Goal: Task Accomplishment & Management: Use online tool/utility

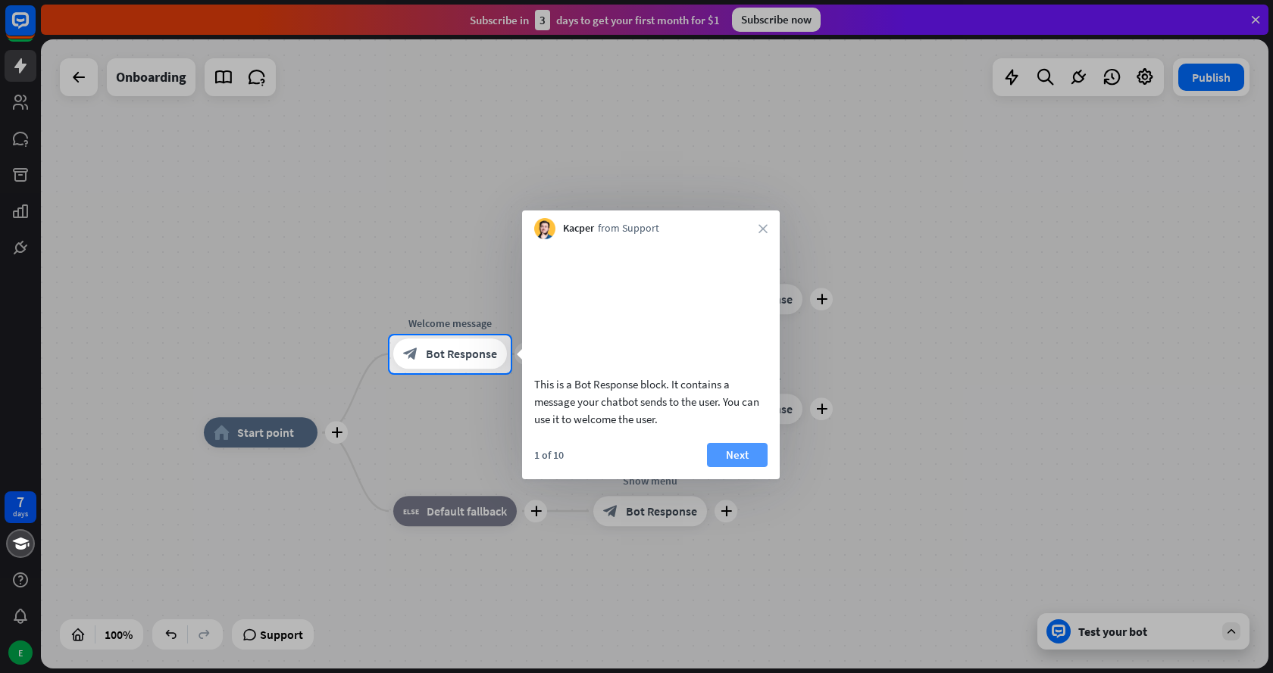
click at [760, 467] on button "Next" at bounding box center [737, 455] width 61 height 24
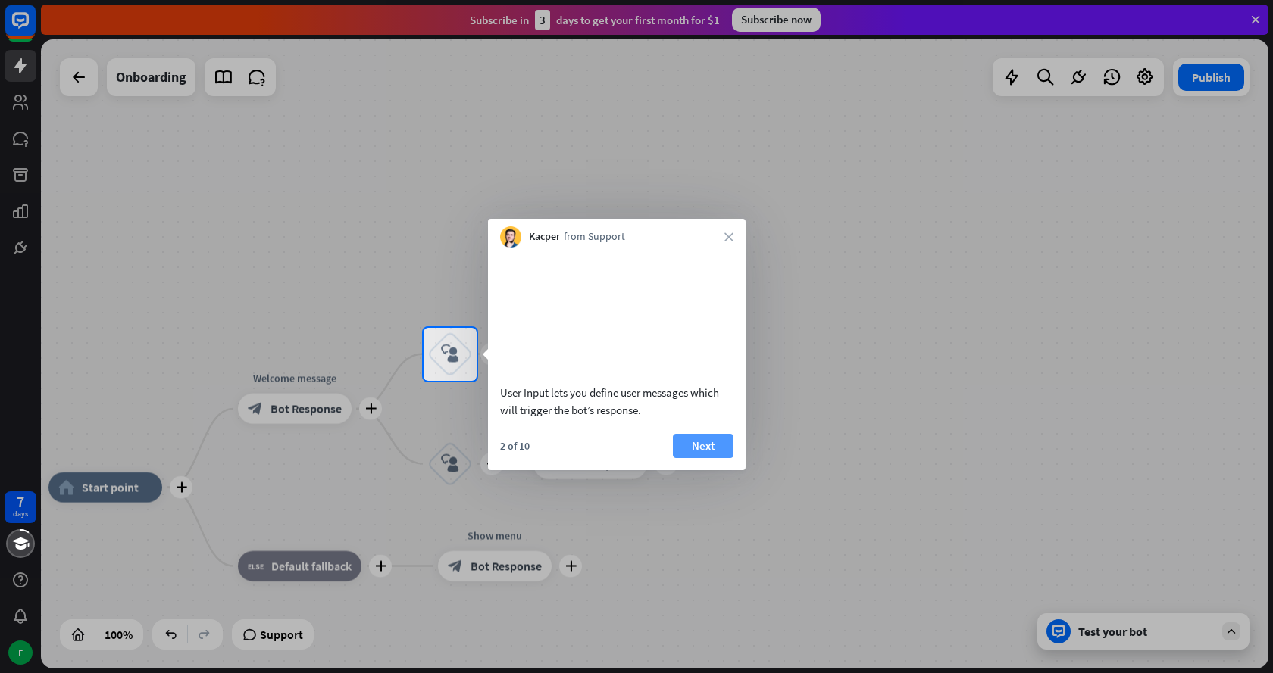
click at [717, 458] on button "Next" at bounding box center [703, 446] width 61 height 24
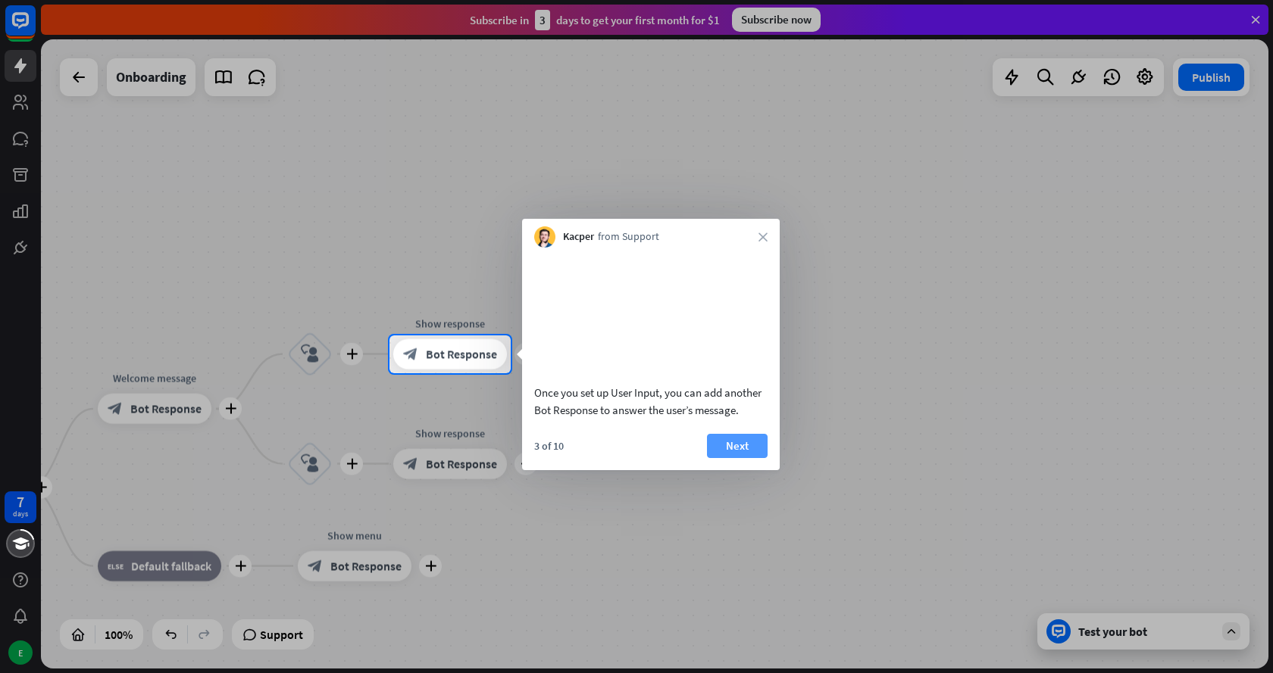
click at [718, 458] on button "Next" at bounding box center [737, 446] width 61 height 24
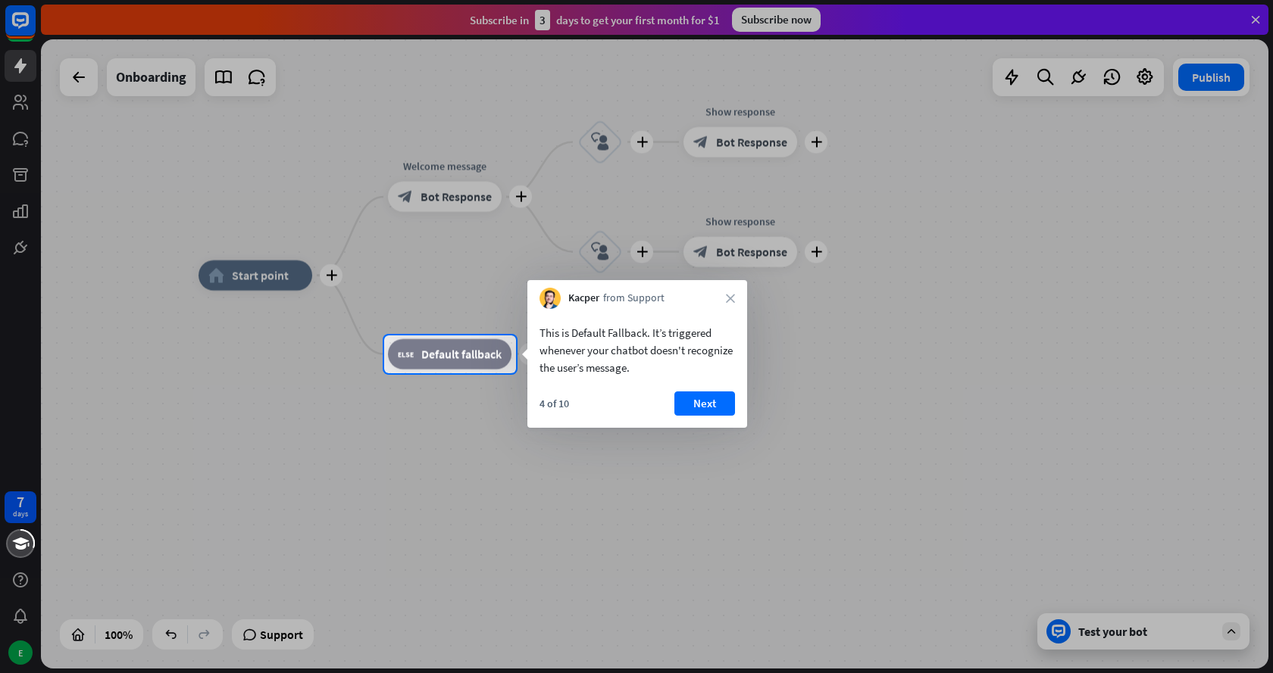
click at [701, 385] on div "This is Default Fallback. It’s triggered whenever your chatbot doesn't recogniz…" at bounding box center [637, 368] width 220 height 119
click at [700, 386] on div "This is Default Fallback. It’s triggered whenever your chatbot doesn't recogniz…" at bounding box center [637, 368] width 220 height 119
click at [700, 396] on button "Next" at bounding box center [704, 404] width 61 height 24
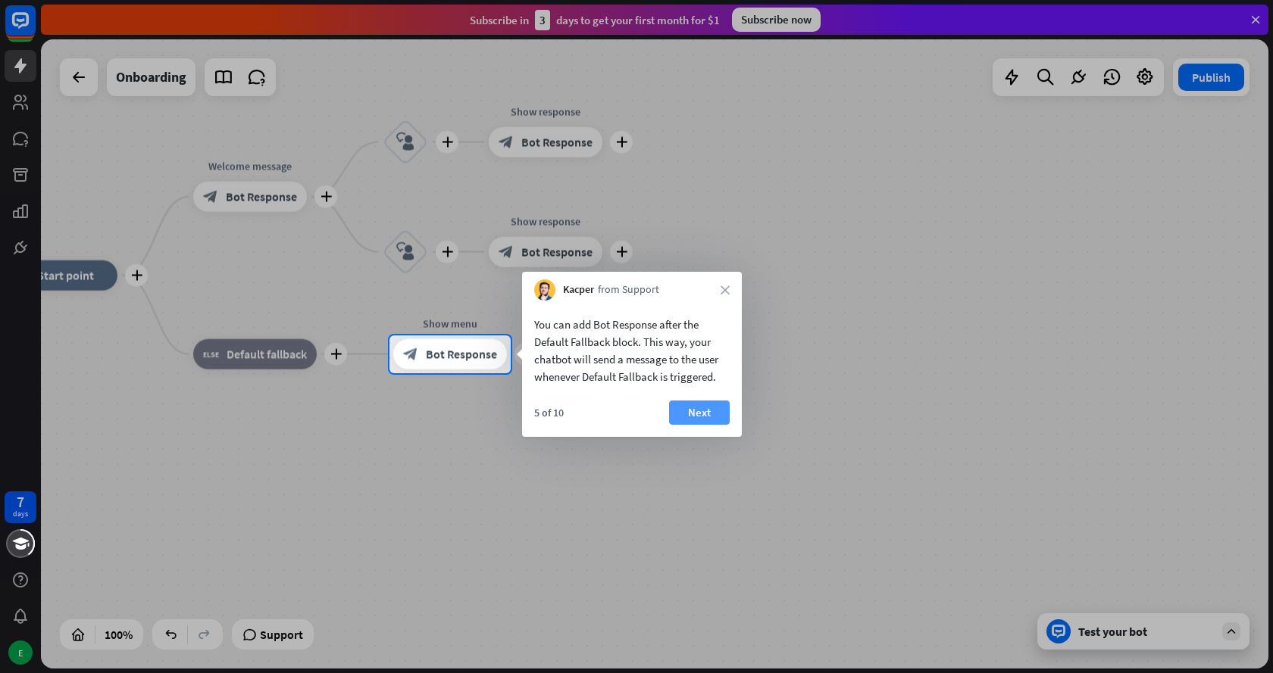
click at [711, 413] on button "Next" at bounding box center [699, 413] width 61 height 24
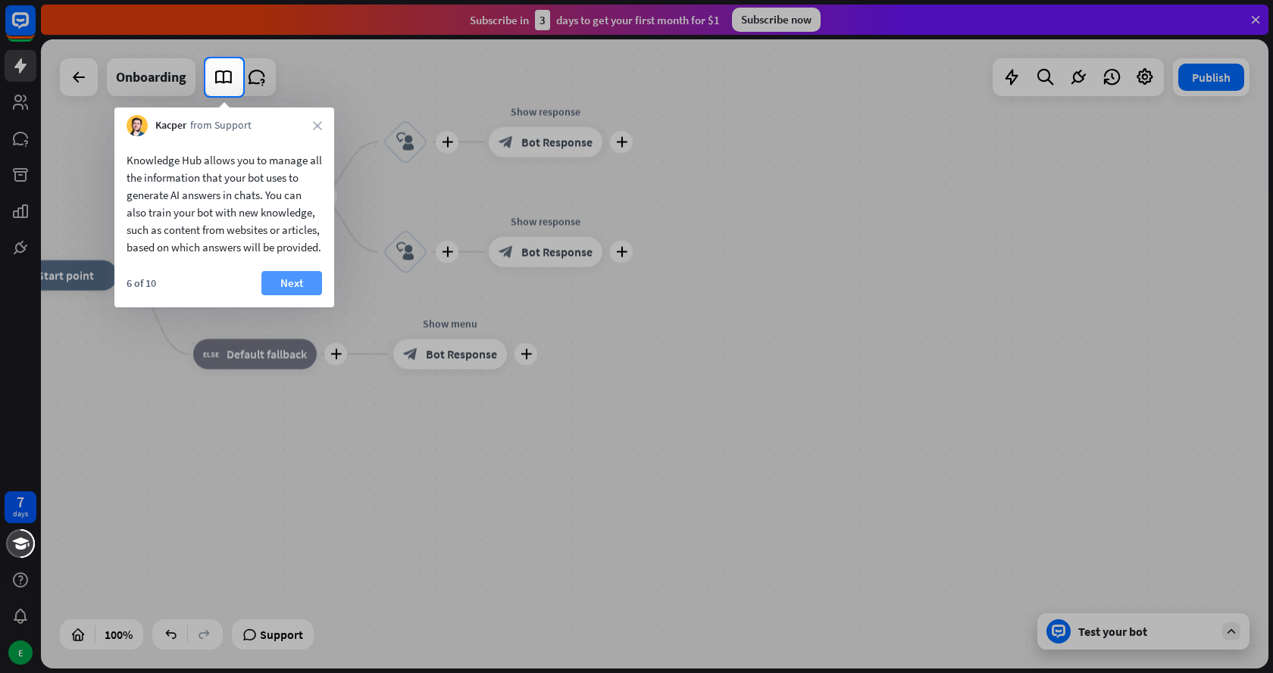
click at [298, 295] on button "Next" at bounding box center [291, 283] width 61 height 24
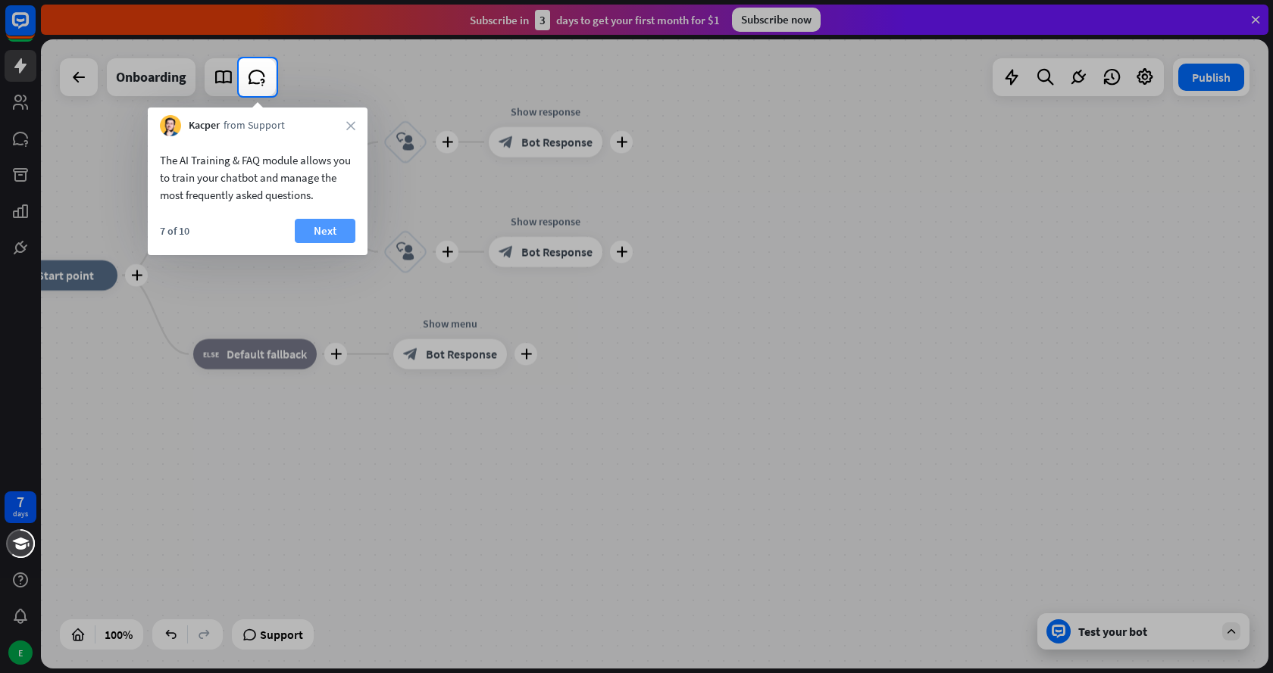
click at [322, 234] on button "Next" at bounding box center [325, 231] width 61 height 24
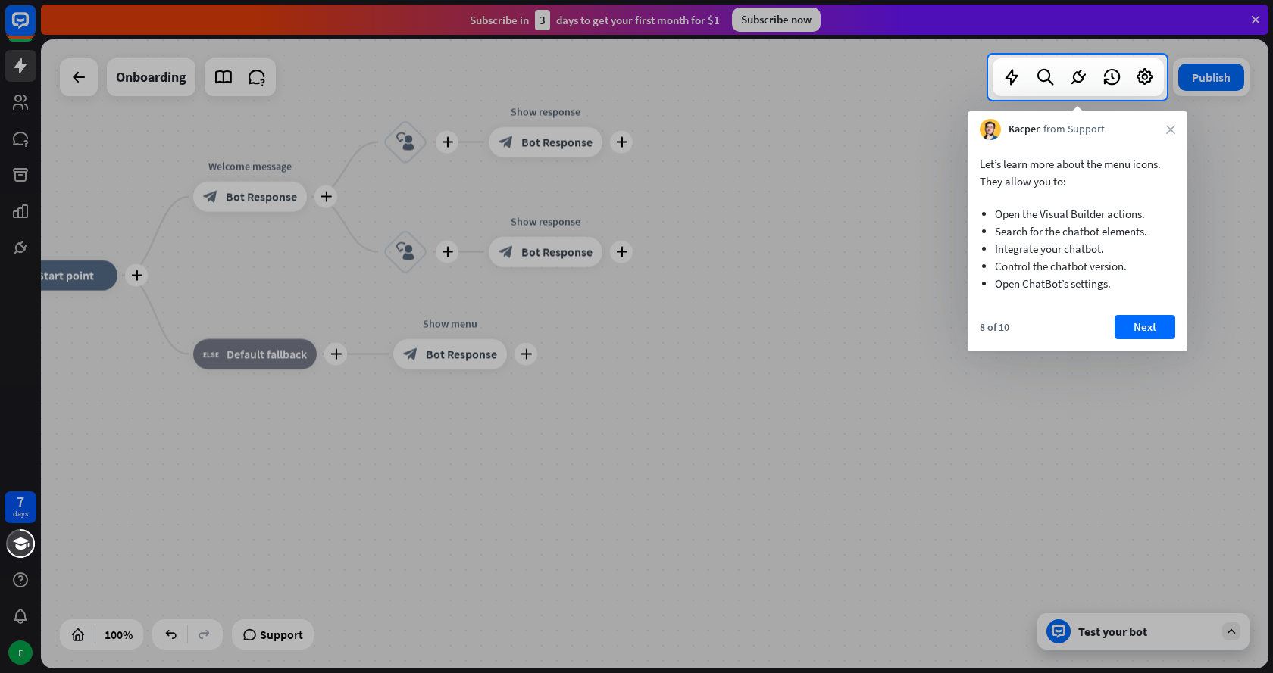
click at [1169, 136] on div "Kacper from Support close" at bounding box center [1077, 125] width 220 height 29
click at [1169, 132] on icon "close" at bounding box center [1170, 129] width 9 height 9
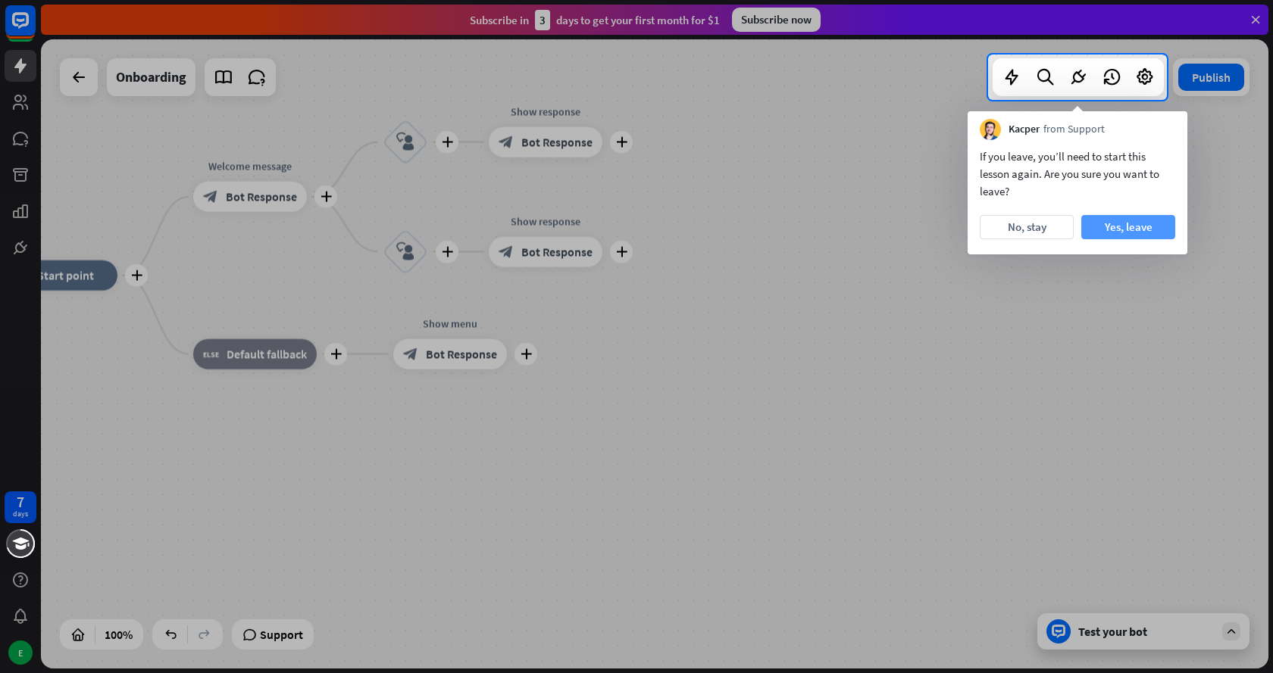
click at [1103, 233] on button "Yes, leave" at bounding box center [1128, 227] width 94 height 24
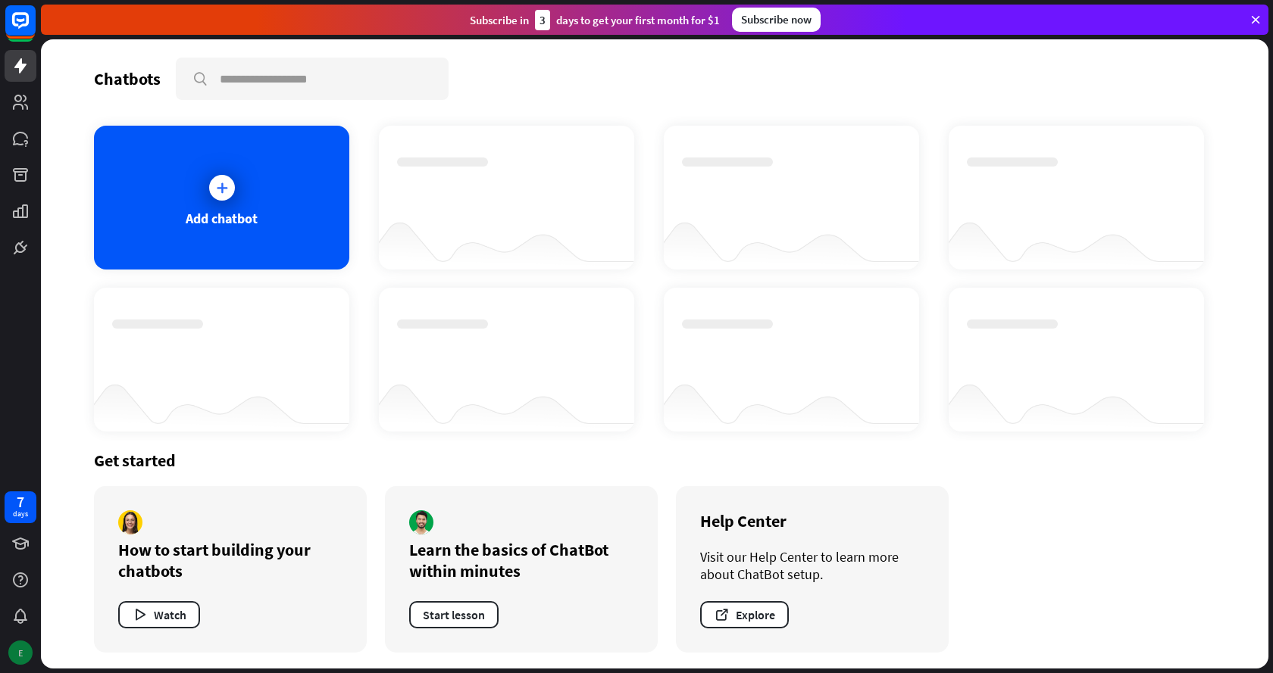
click at [22, 650] on div "E" at bounding box center [20, 653] width 24 height 24
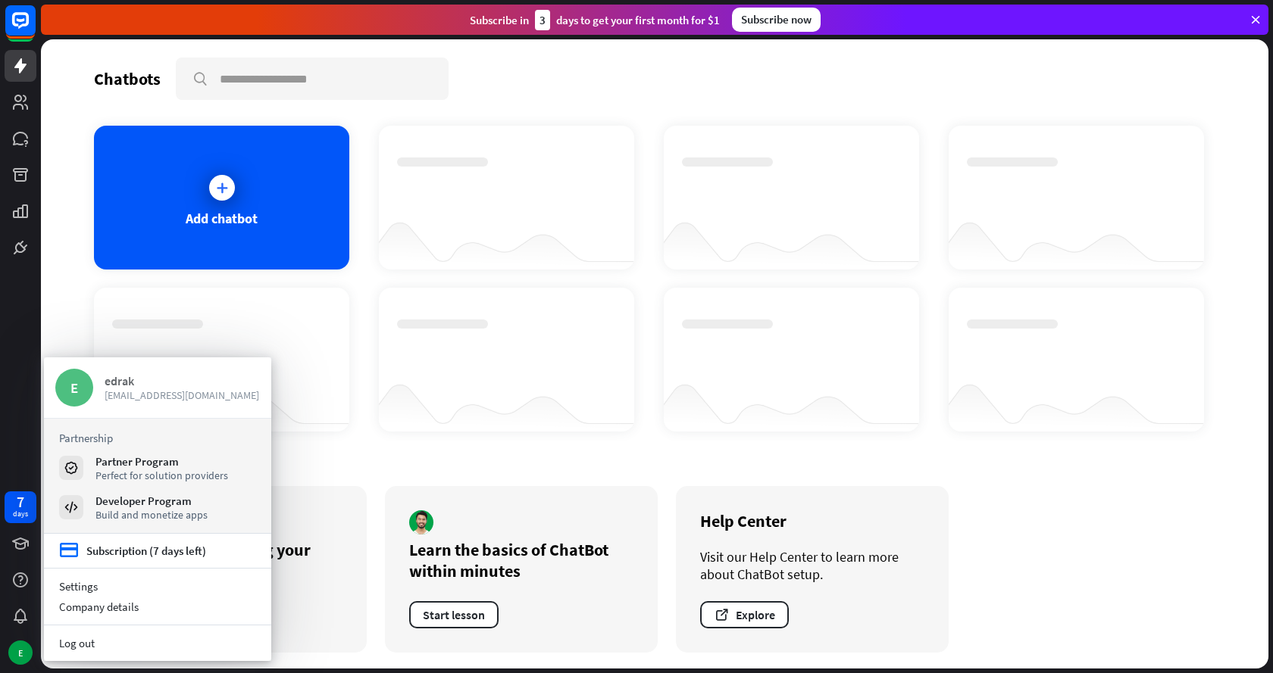
click at [130, 404] on div "edrak [EMAIL_ADDRESS][DOMAIN_NAME]" at bounding box center [182, 388] width 155 height 38
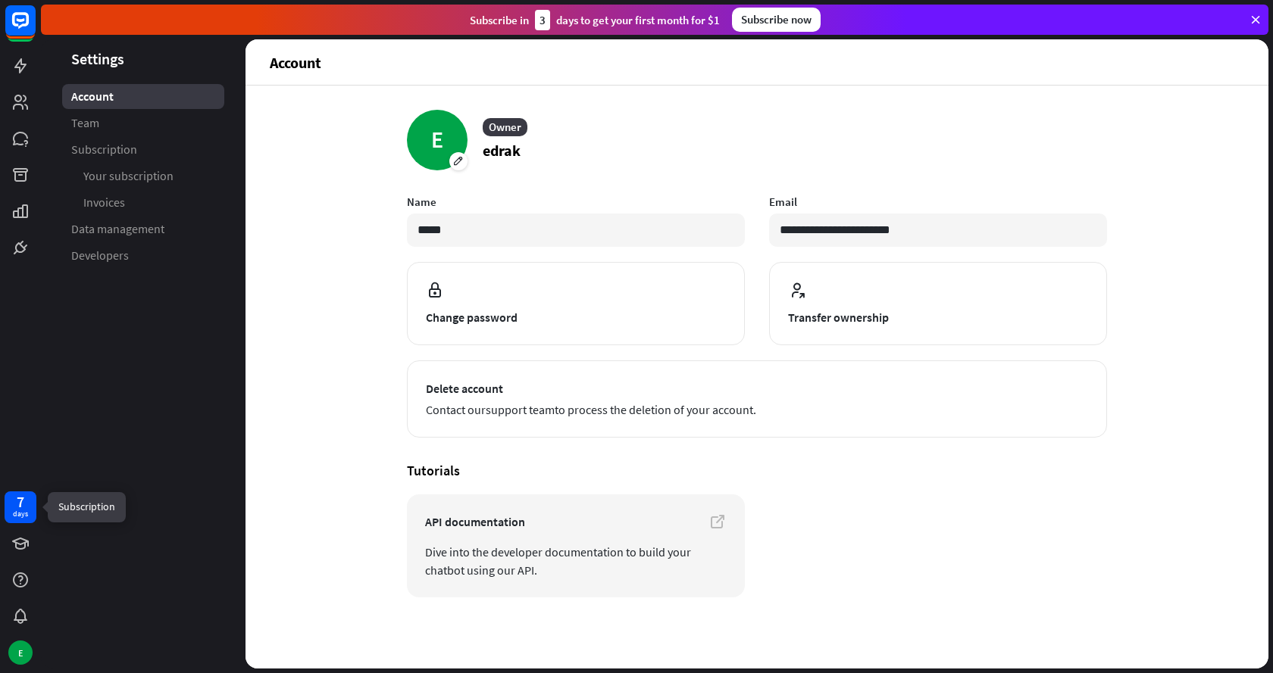
click at [30, 507] on div "7 days" at bounding box center [21, 508] width 32 height 32
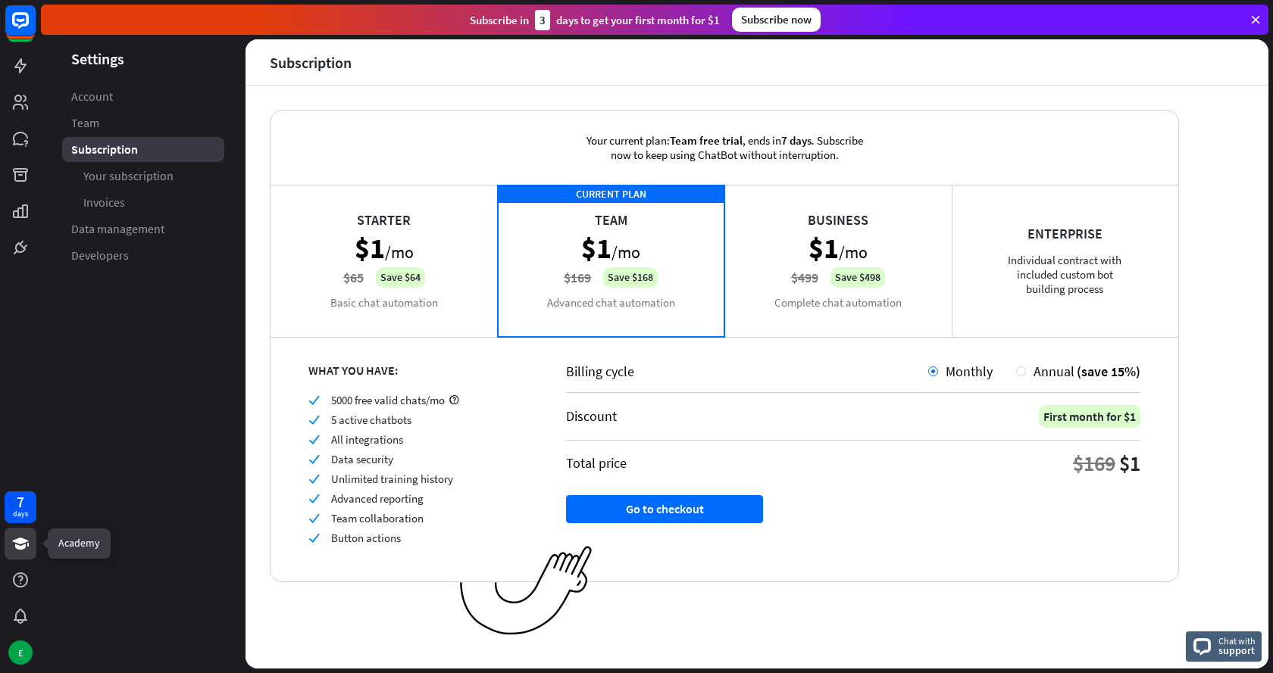
click at [23, 552] on icon at bounding box center [20, 544] width 18 height 18
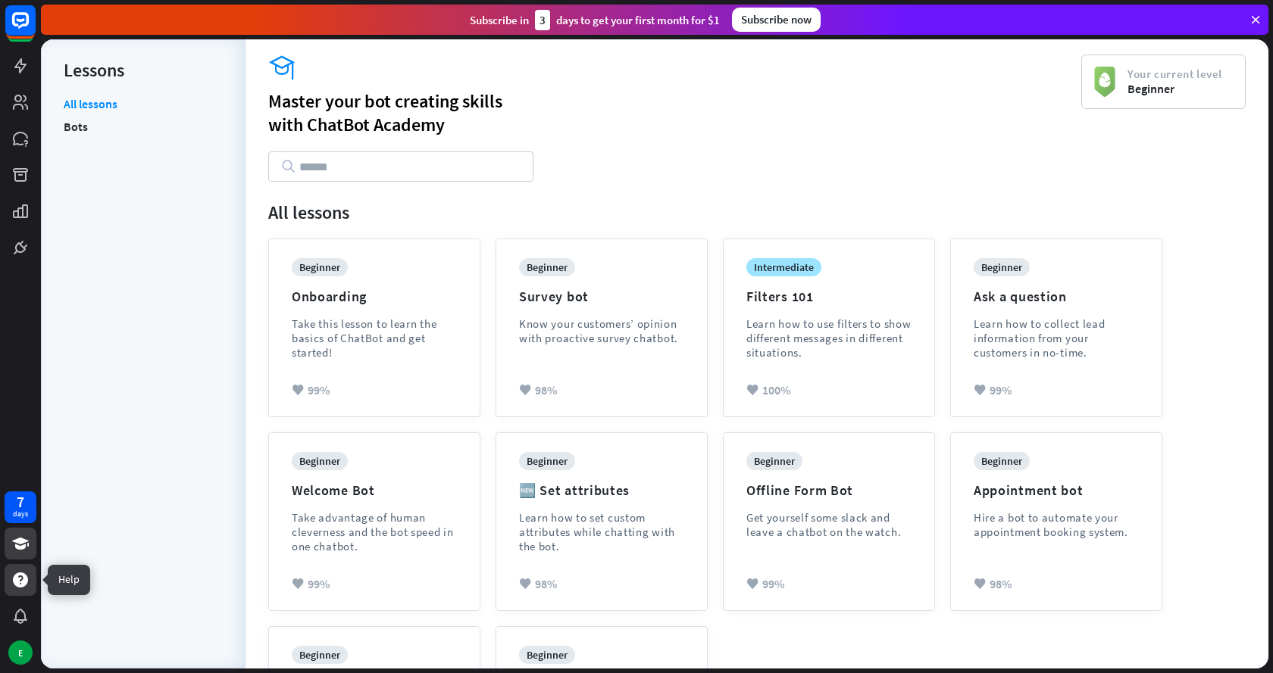
click at [23, 582] on icon at bounding box center [20, 580] width 15 height 15
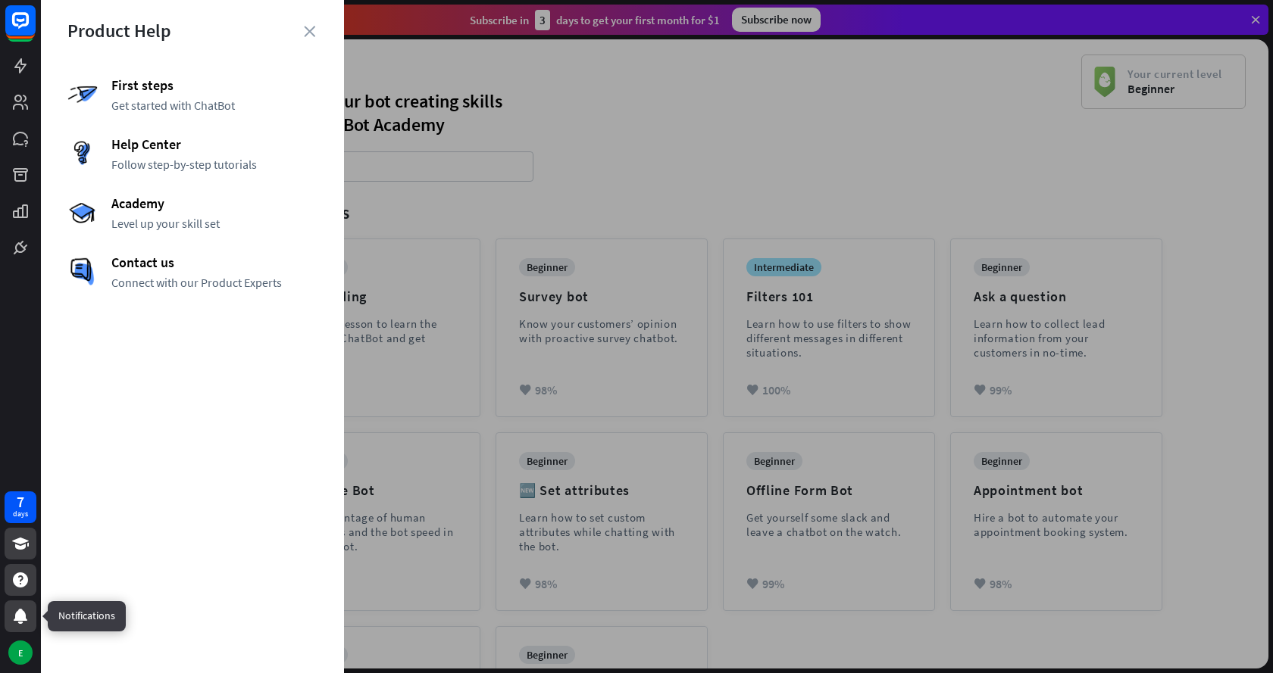
click at [27, 617] on icon at bounding box center [20, 616] width 18 height 18
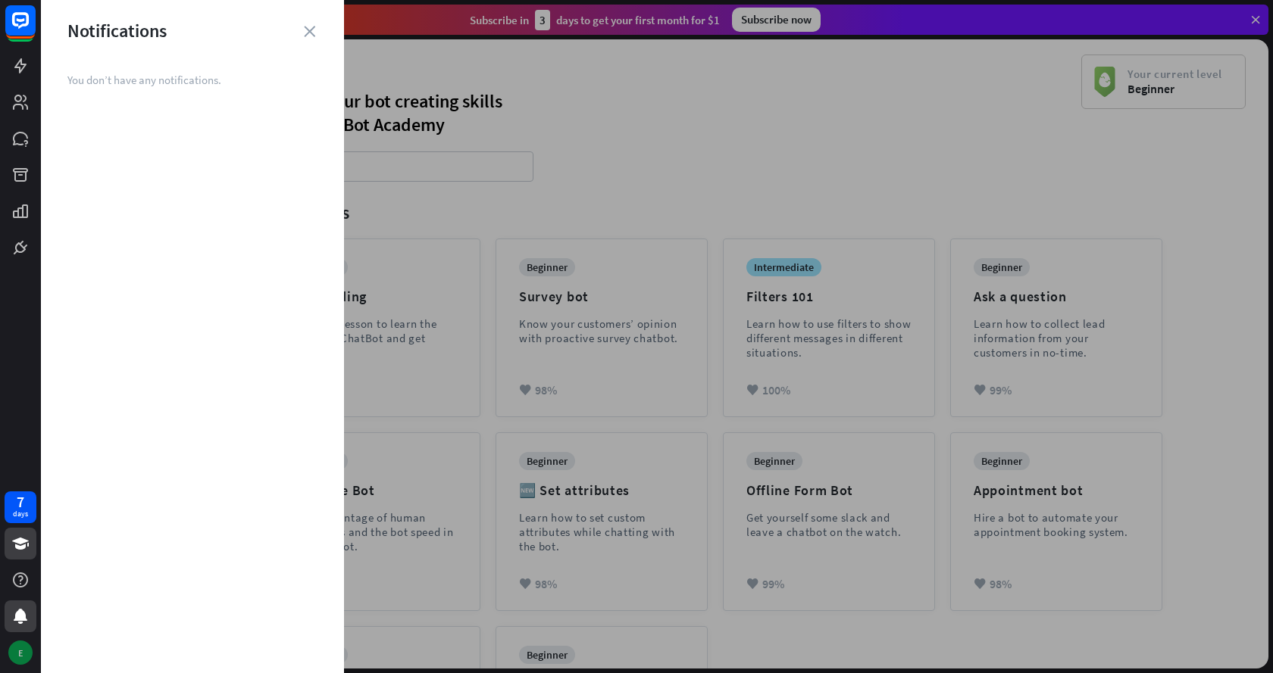
click at [22, 652] on div "E" at bounding box center [20, 653] width 24 height 24
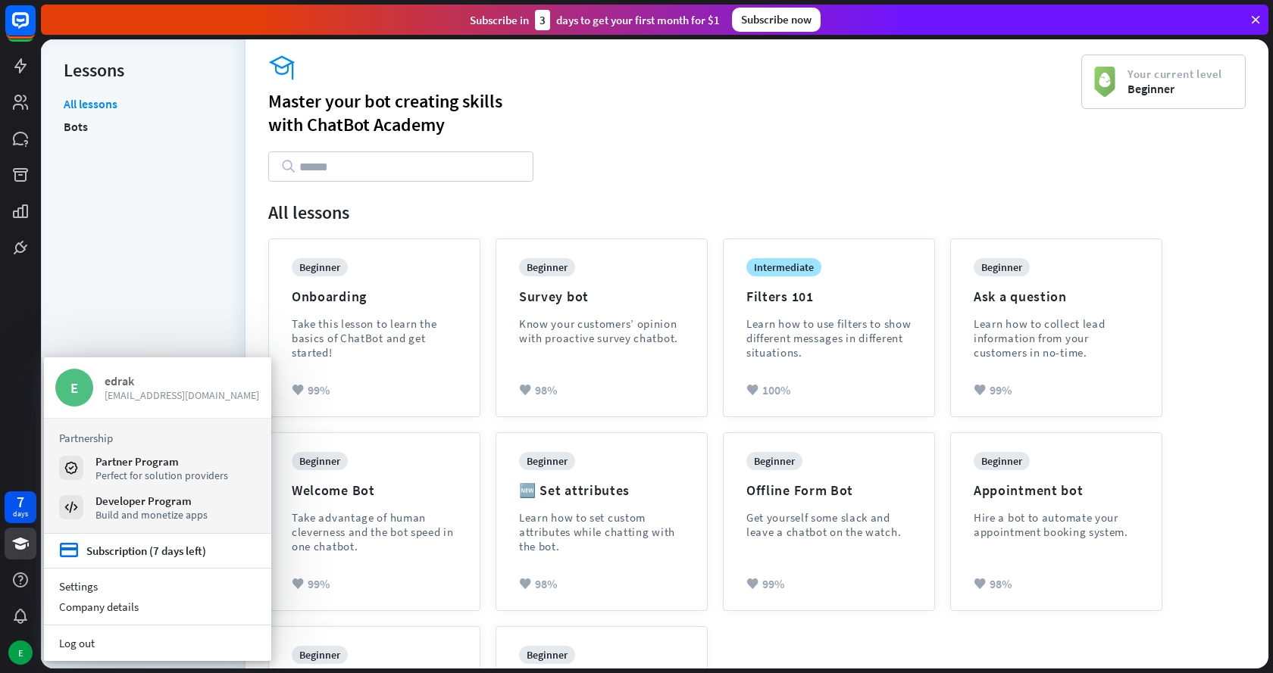
click at [131, 395] on span "[EMAIL_ADDRESS][DOMAIN_NAME]" at bounding box center [182, 396] width 155 height 14
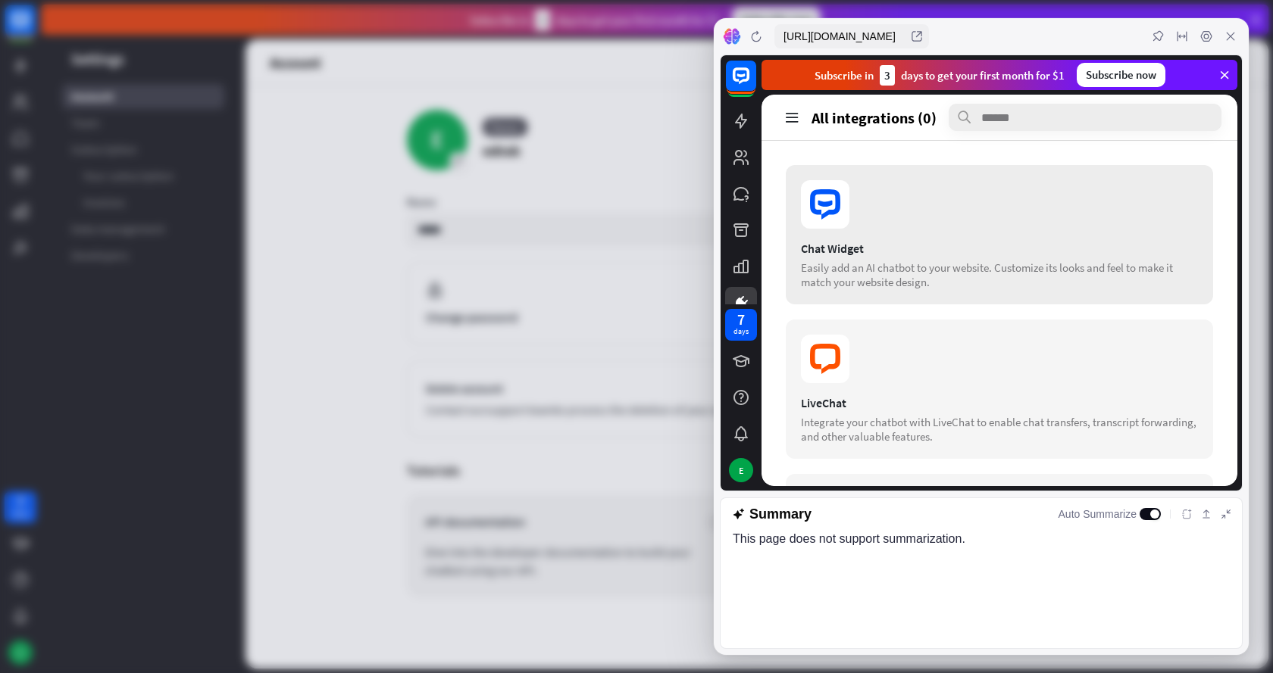
click at [850, 197] on section at bounding box center [999, 204] width 397 height 48
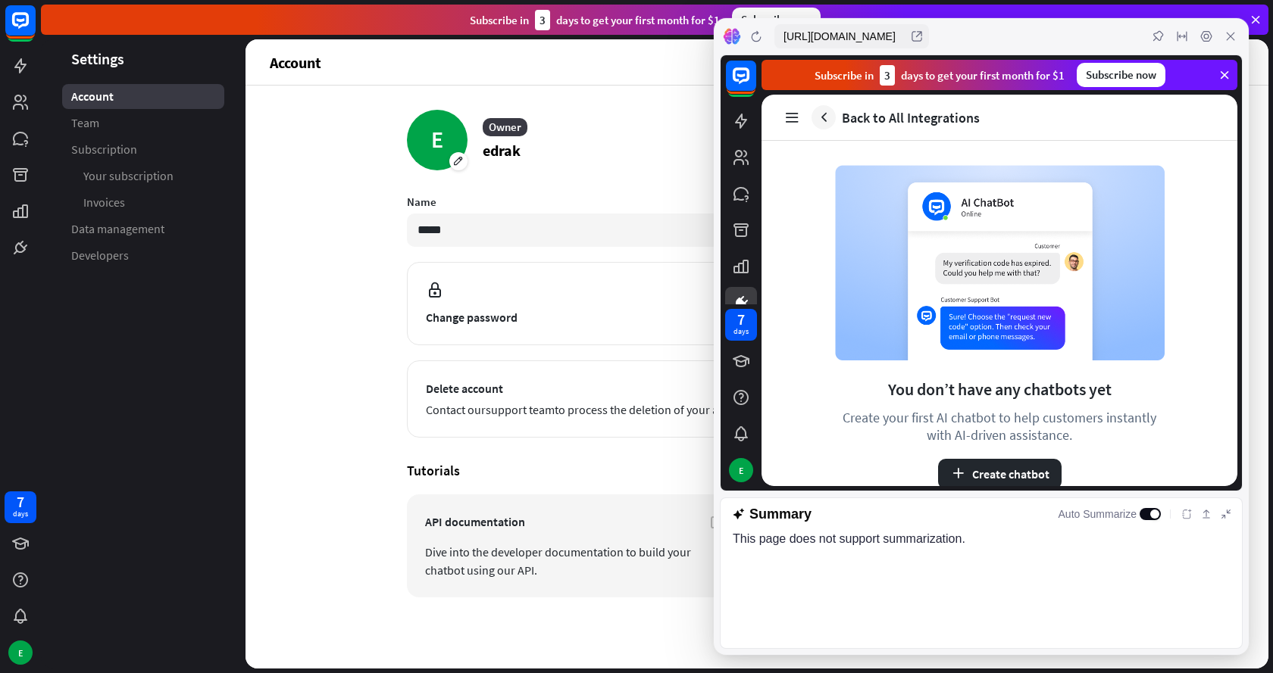
scroll to position [3, 0]
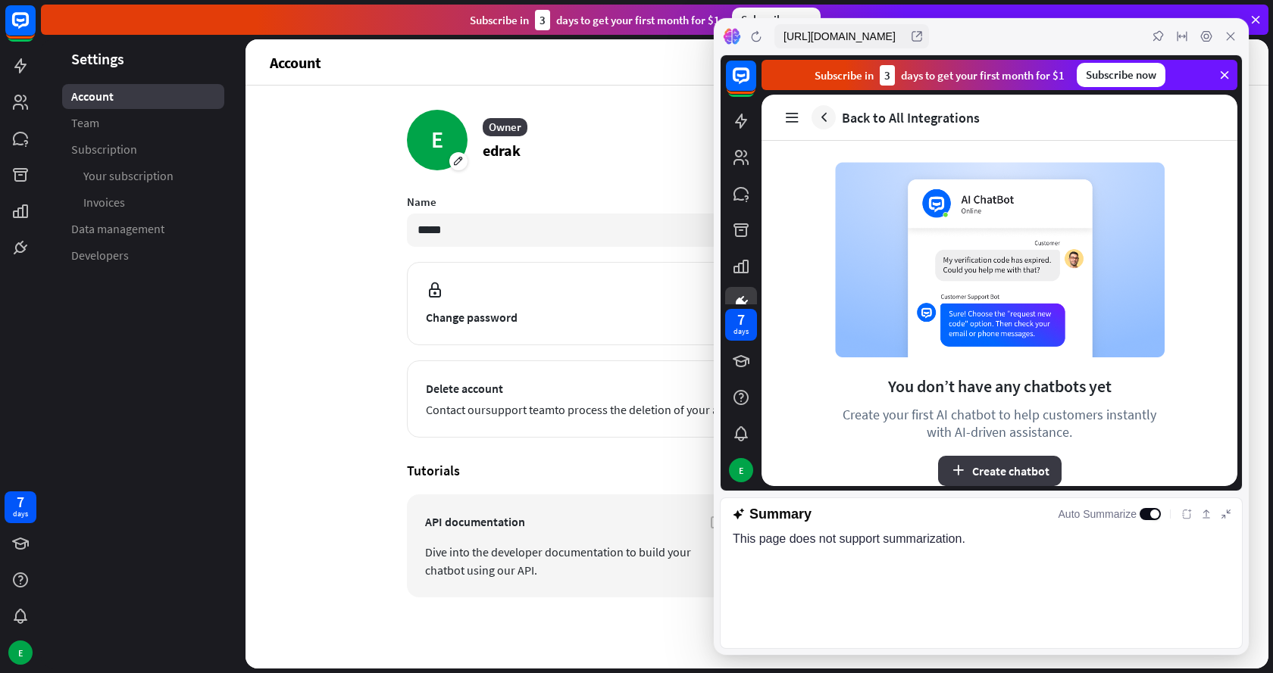
click at [994, 467] on button "Create chatbot" at bounding box center [999, 471] width 123 height 30
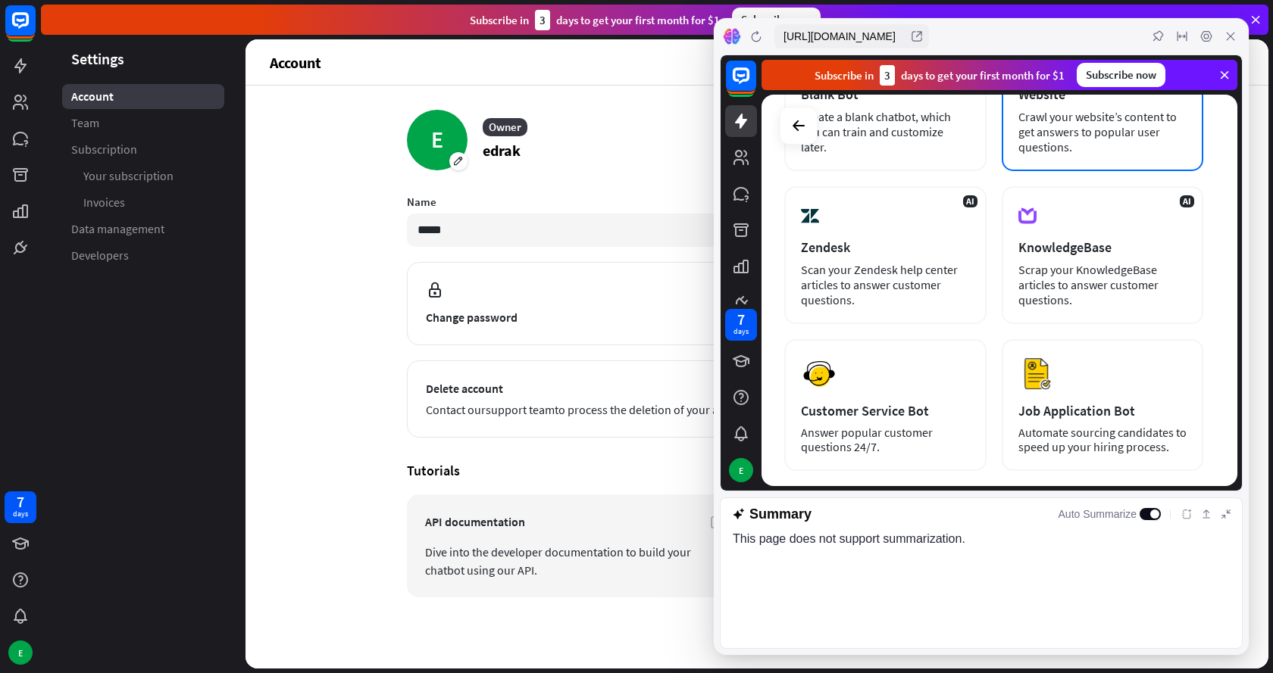
scroll to position [0, 0]
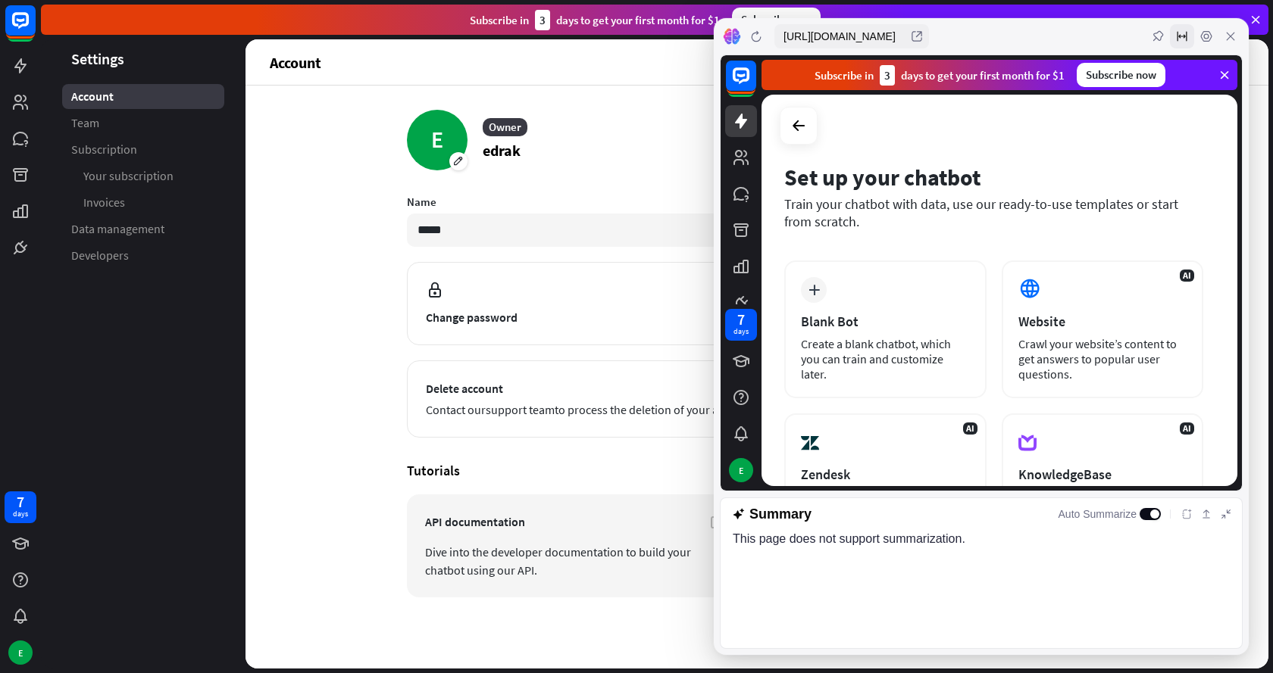
click at [1188, 39] on div at bounding box center [1181, 36] width 24 height 24
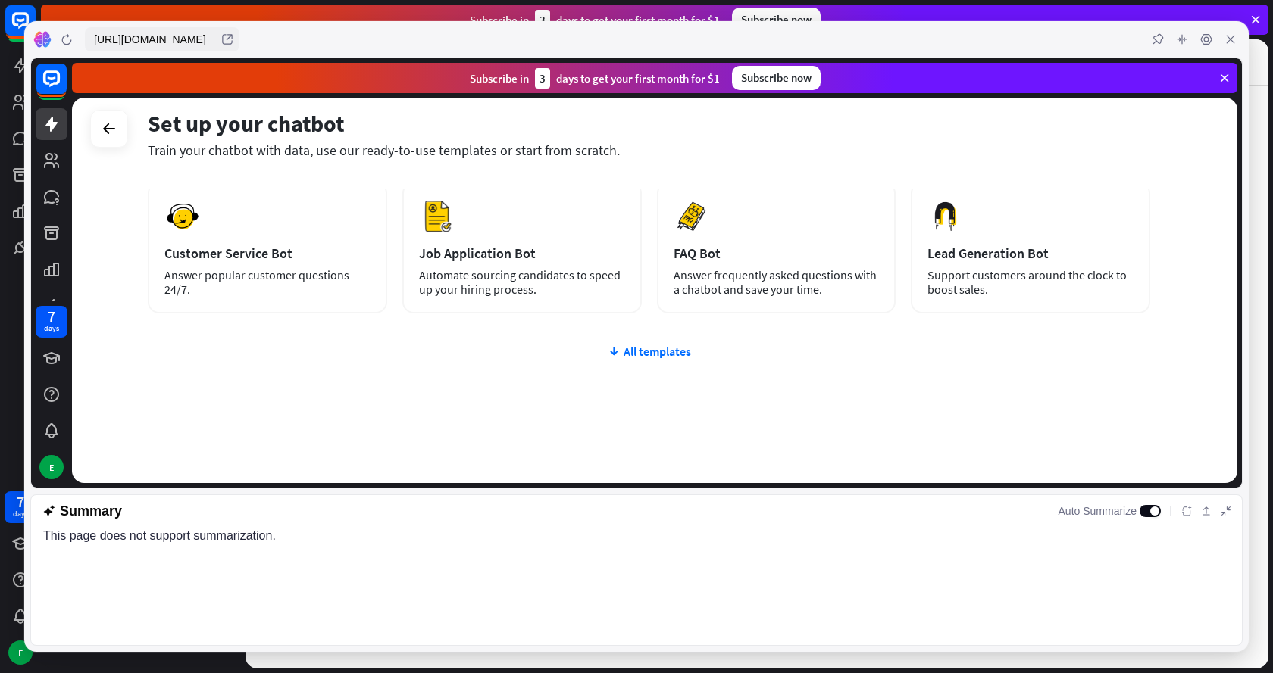
scroll to position [226, 0]
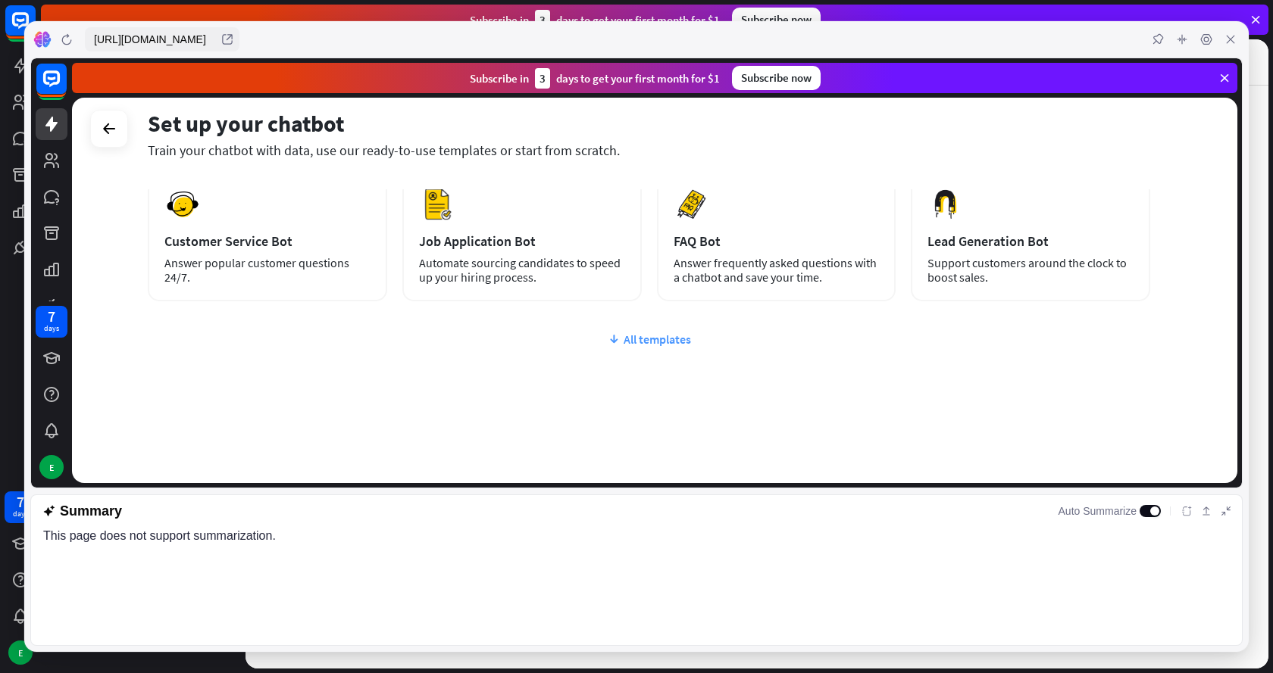
click at [654, 339] on div "All templates" at bounding box center [649, 339] width 1002 height 15
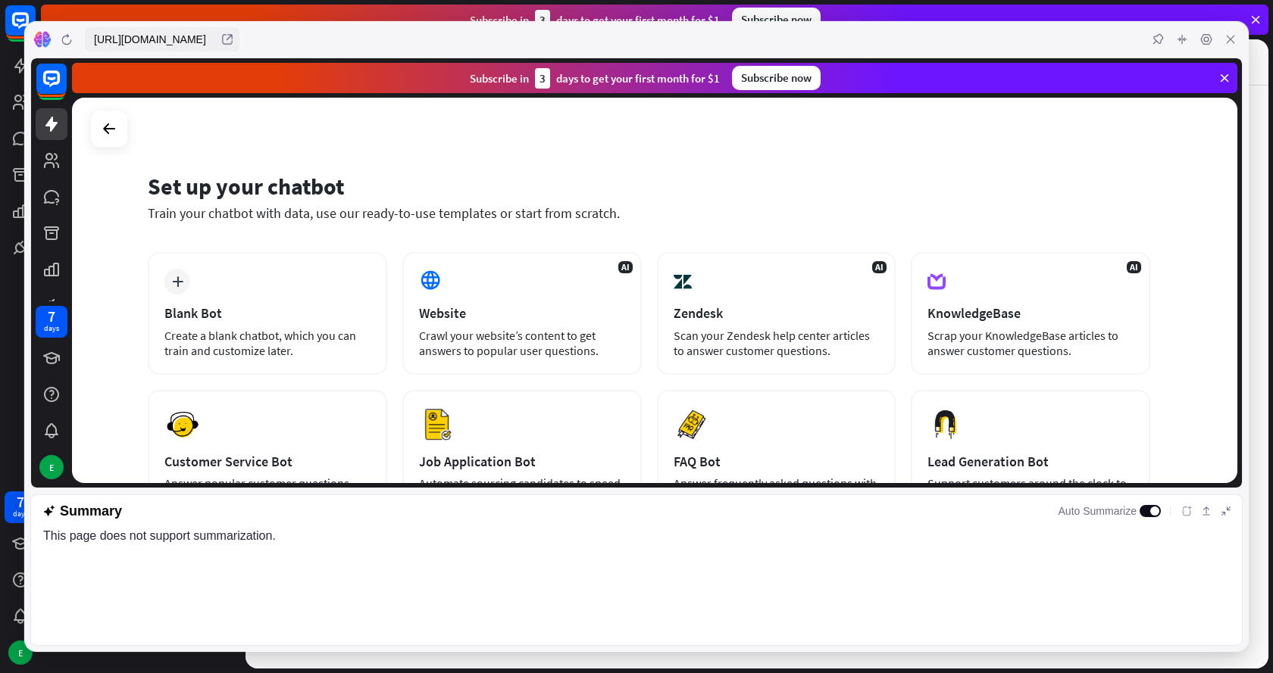
scroll to position [0, 0]
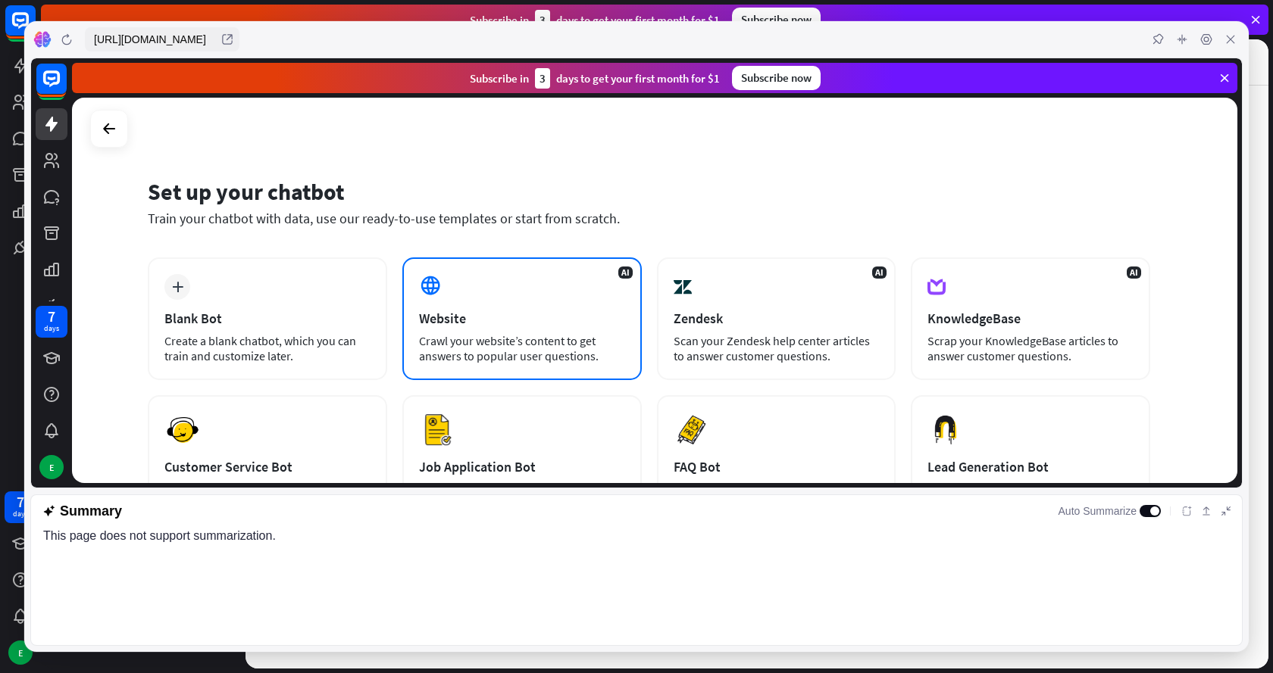
click at [464, 333] on div "Crawl your website’s content to get answers to popular user questions." at bounding box center [522, 348] width 206 height 30
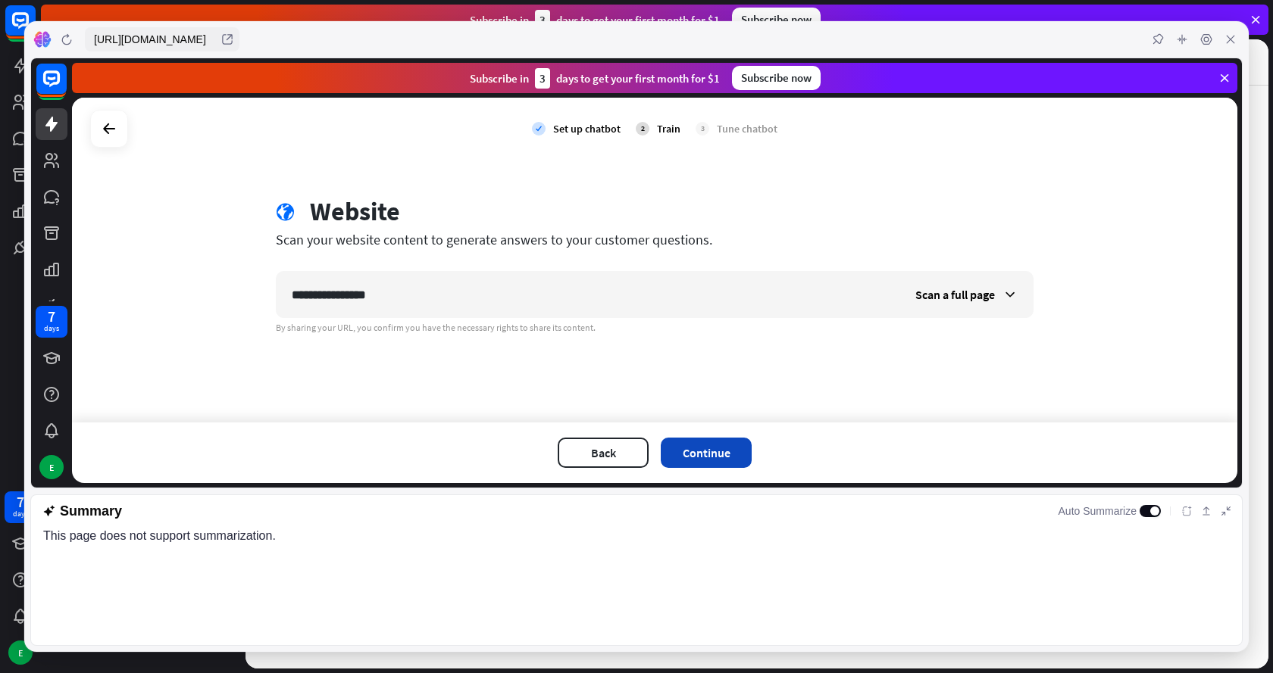
type input "**********"
click at [715, 445] on button "Continue" at bounding box center [705, 453] width 91 height 30
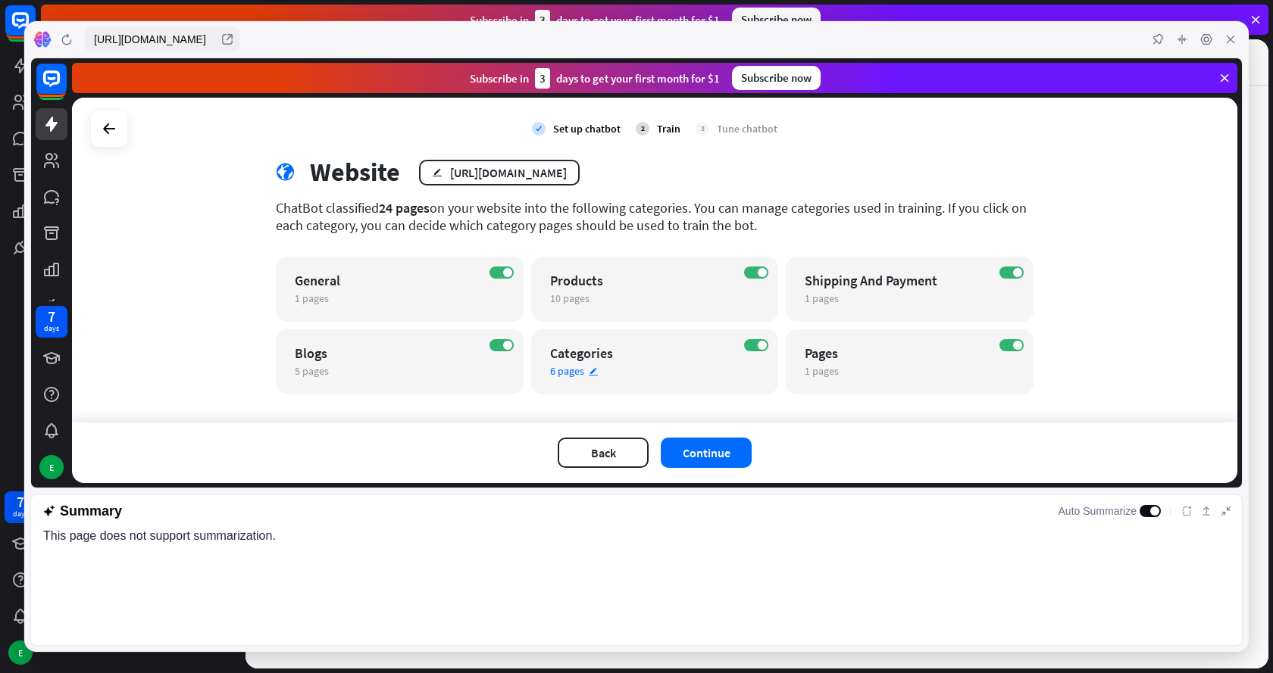
scroll to position [60, 0]
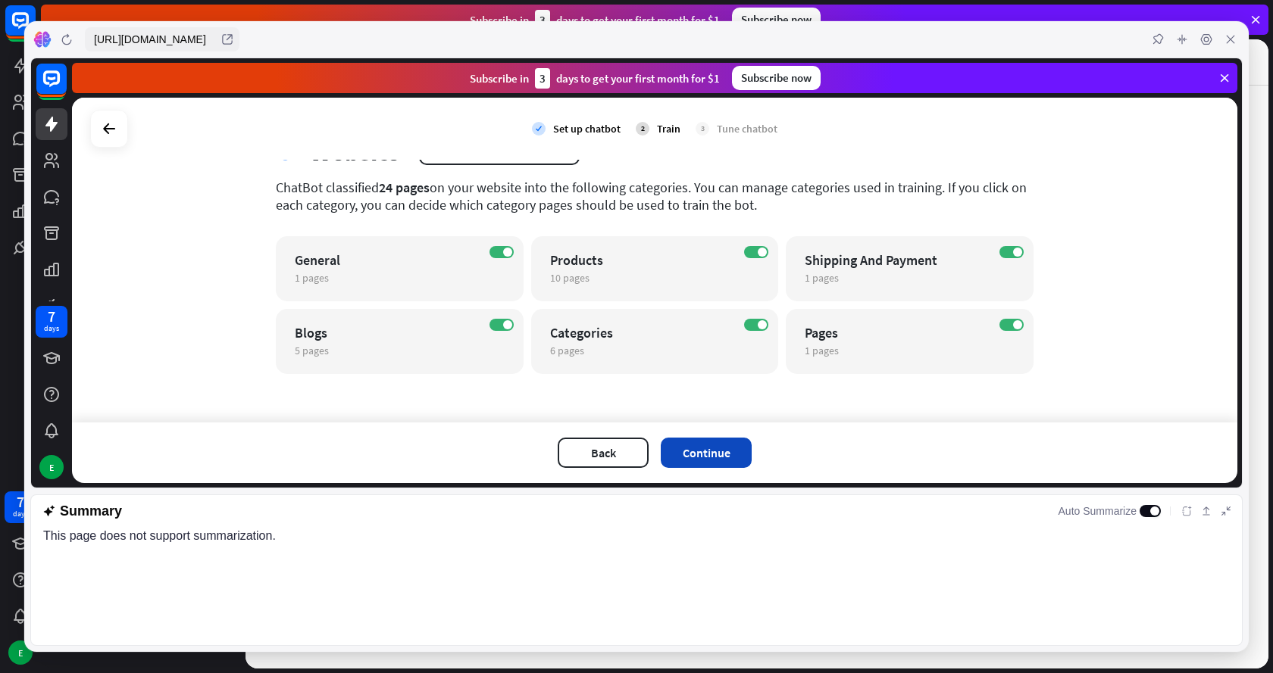
click at [720, 449] on button "Continue" at bounding box center [705, 453] width 91 height 30
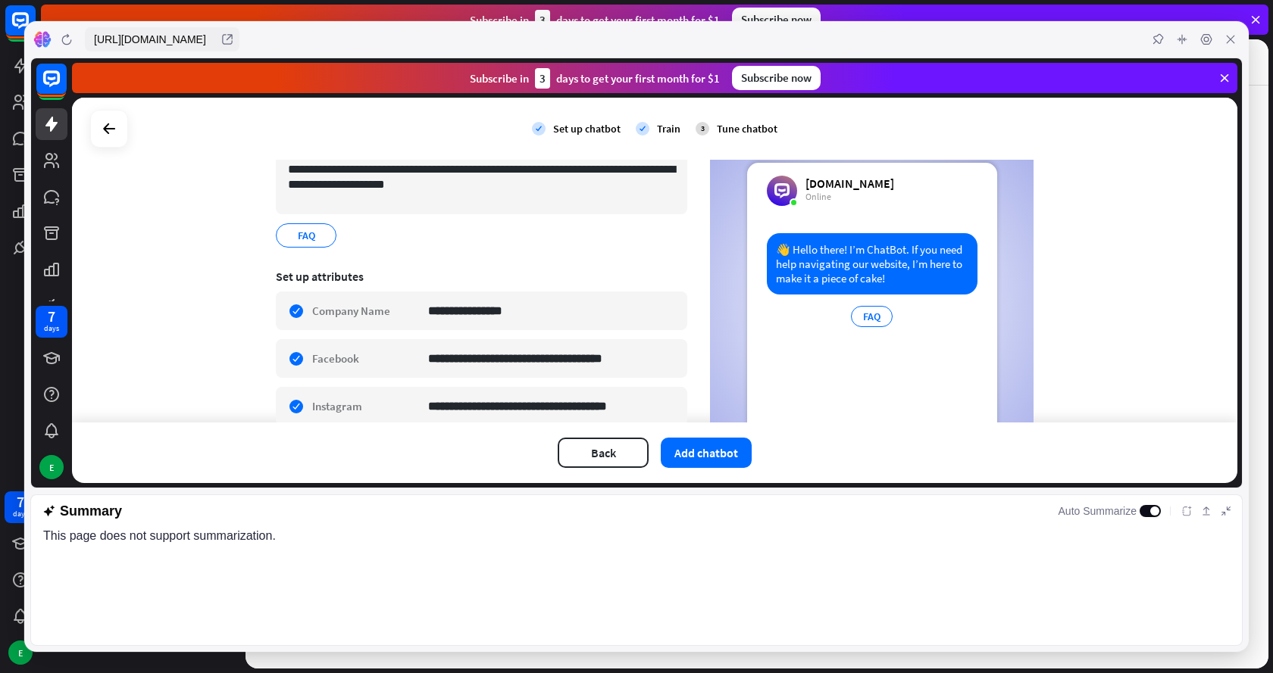
scroll to position [263, 0]
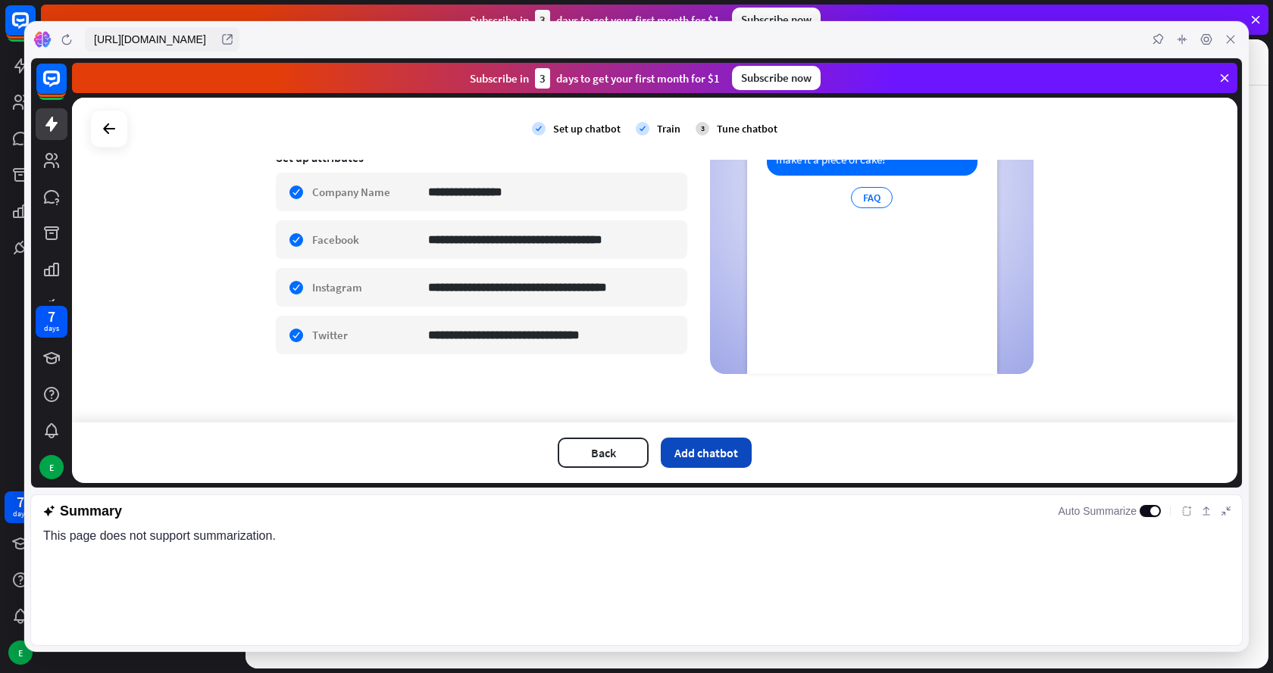
click at [703, 445] on button "Add chatbot" at bounding box center [705, 453] width 91 height 30
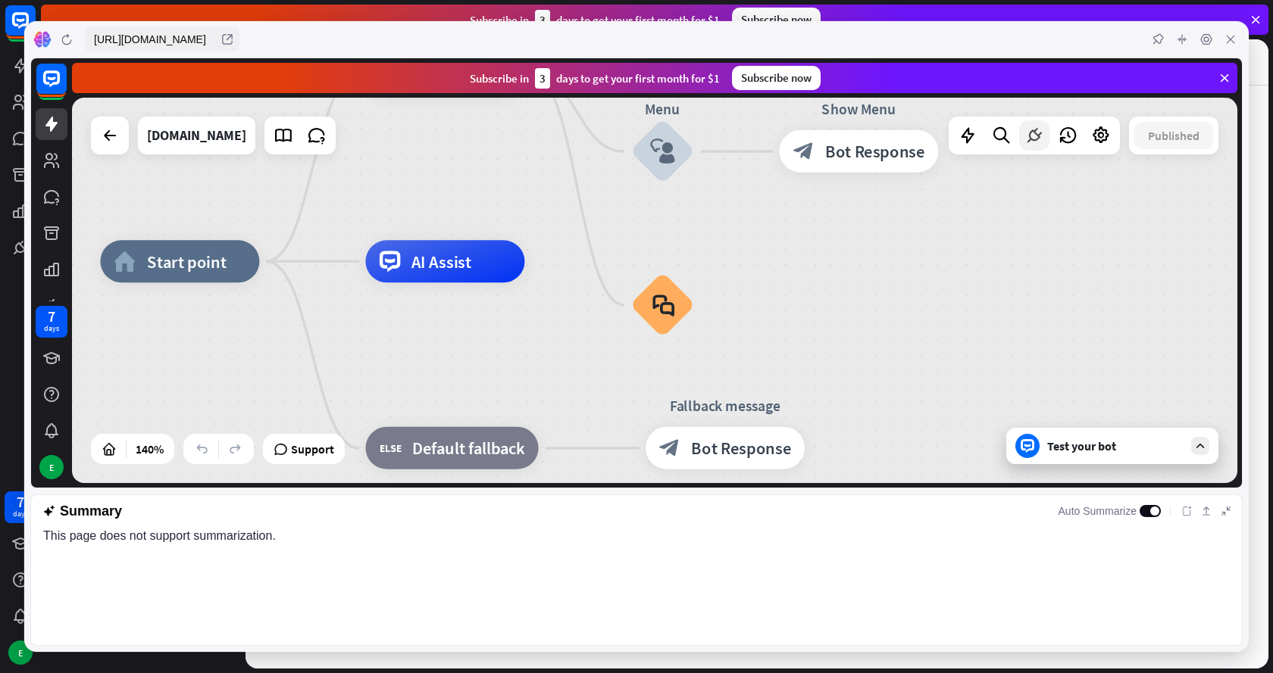
click at [1039, 141] on icon at bounding box center [1034, 136] width 20 height 20
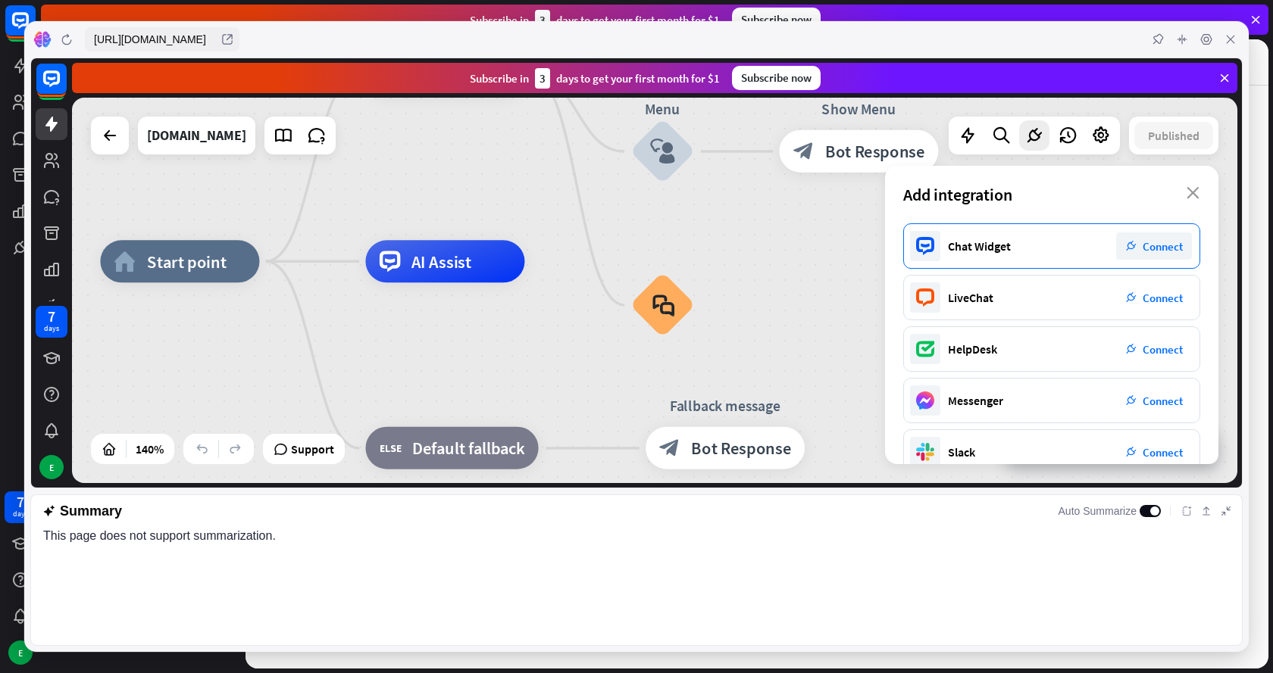
click at [1166, 243] on span "Connect" at bounding box center [1162, 246] width 40 height 14
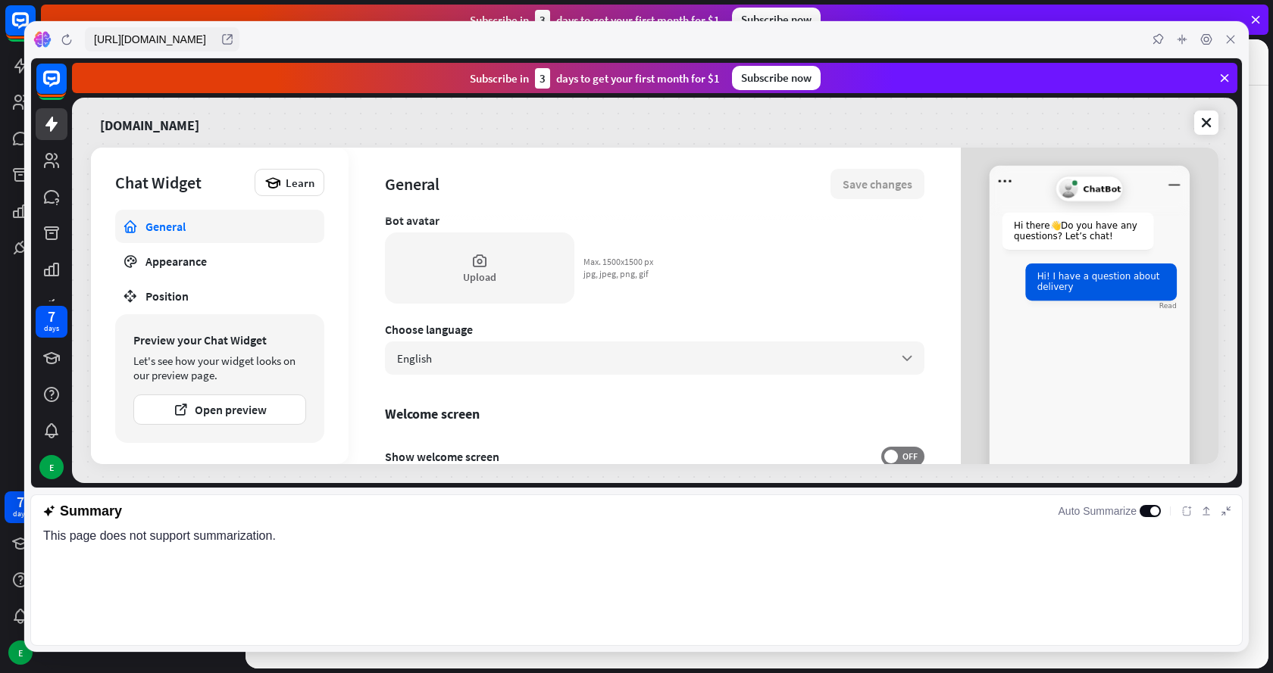
scroll to position [0, 0]
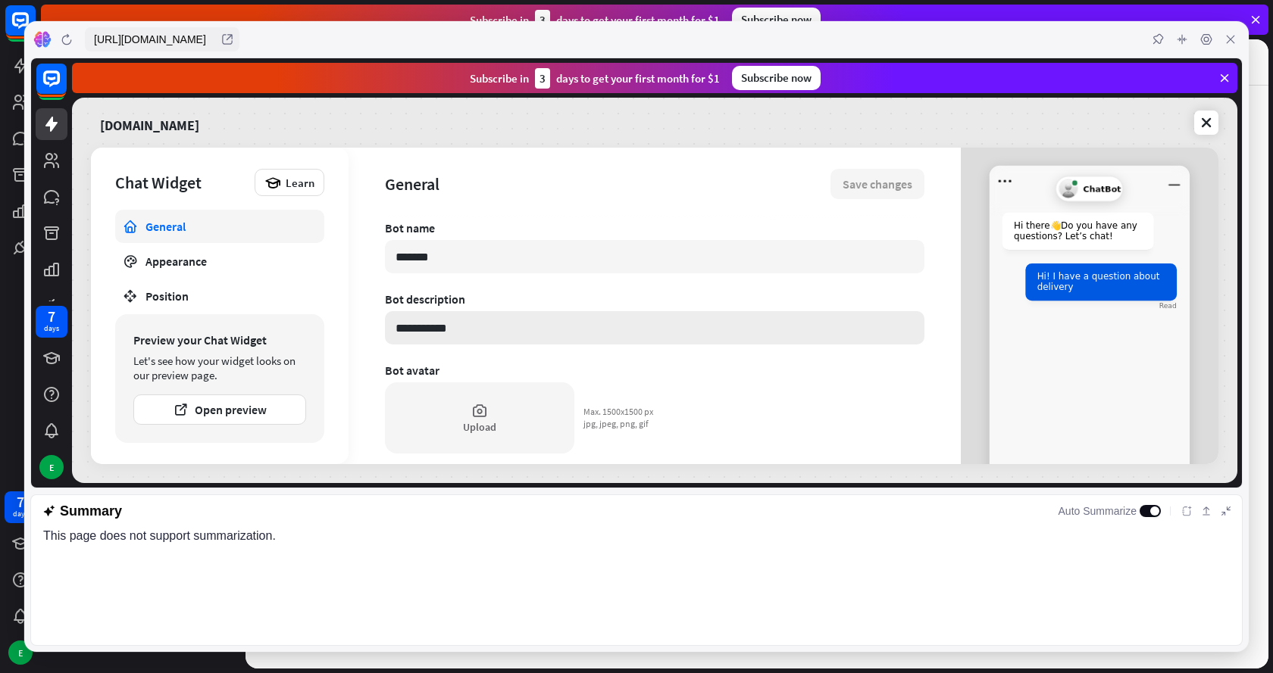
click at [441, 329] on input "**********" at bounding box center [654, 327] width 539 height 33
type textarea "*"
click at [278, 411] on button "Open preview" at bounding box center [219, 410] width 173 height 30
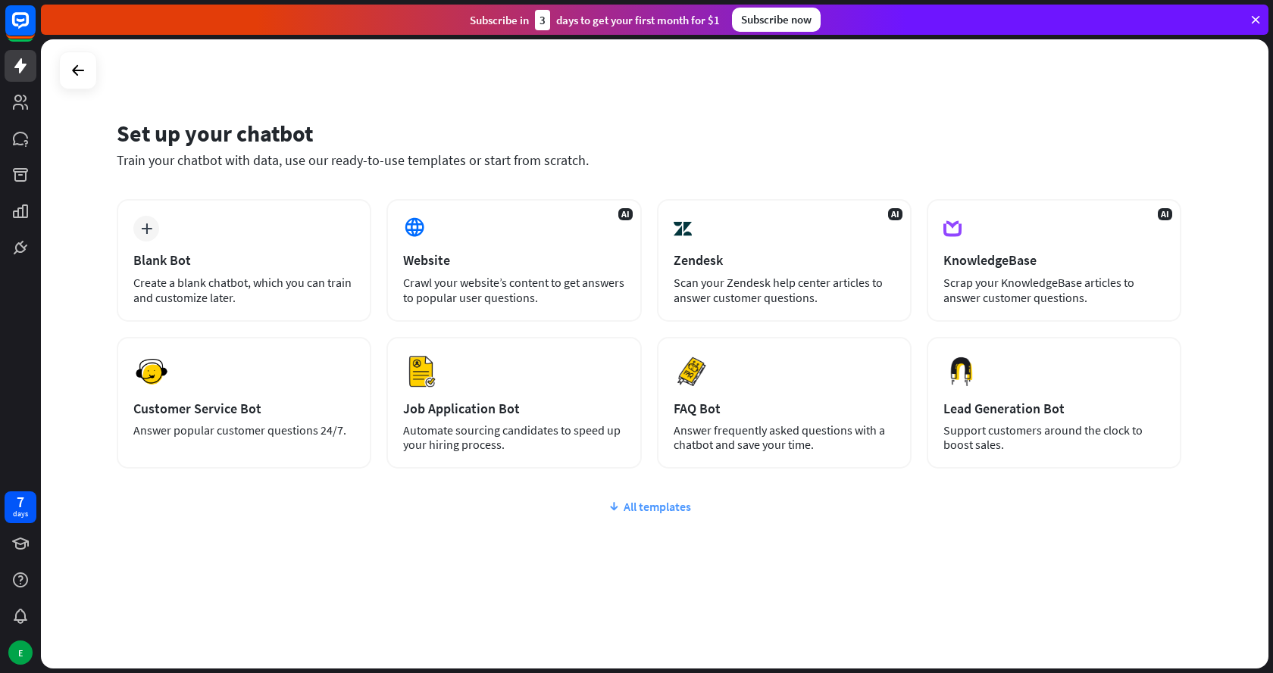
click at [679, 504] on div "All templates" at bounding box center [649, 506] width 1064 height 15
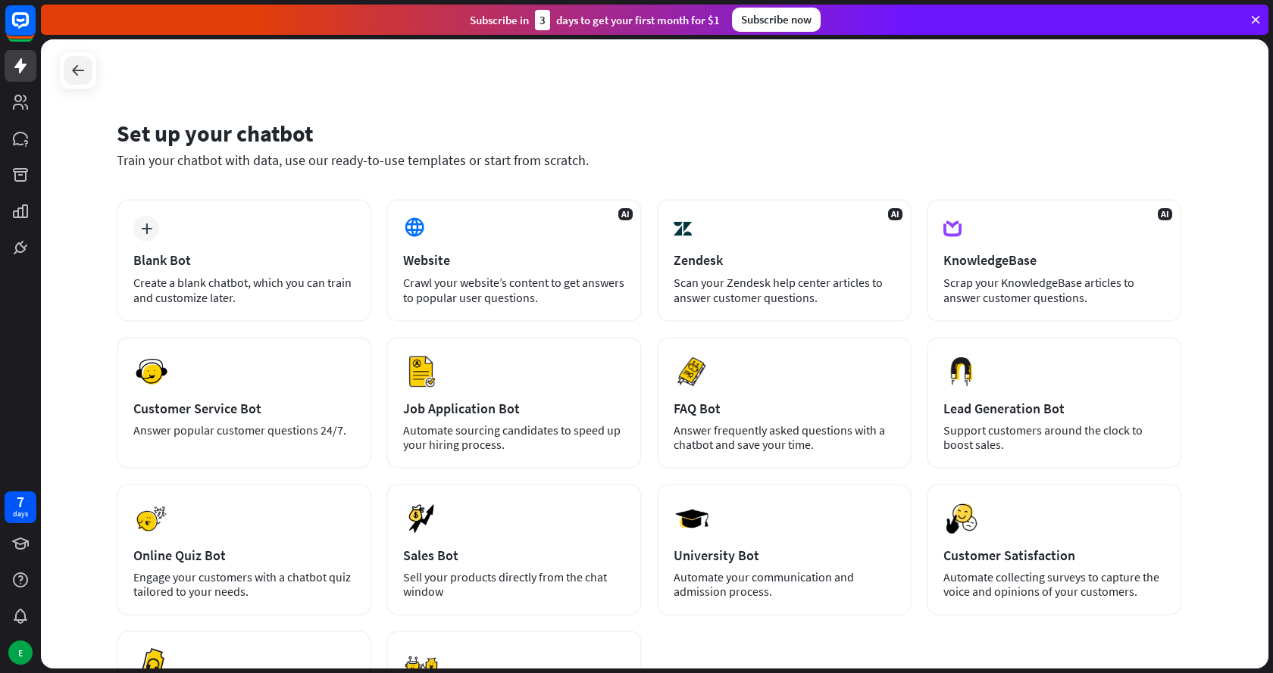
click at [89, 73] on div at bounding box center [78, 71] width 38 height 38
click at [86, 73] on icon at bounding box center [78, 70] width 18 height 18
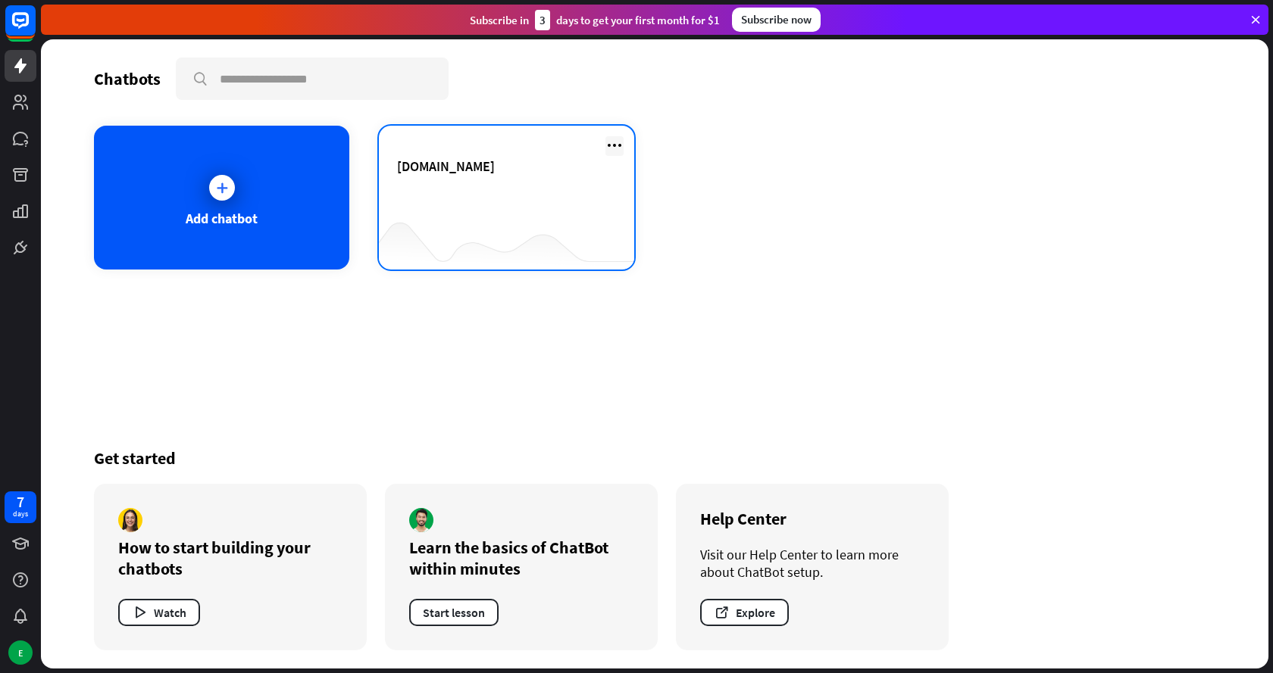
click at [617, 142] on icon at bounding box center [614, 145] width 18 height 18
